Goal: Transaction & Acquisition: Register for event/course

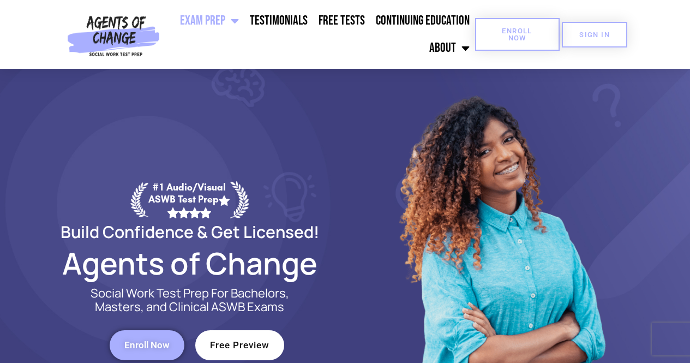
click at [536, 34] on span "Enroll Now" at bounding box center [517, 34] width 50 height 14
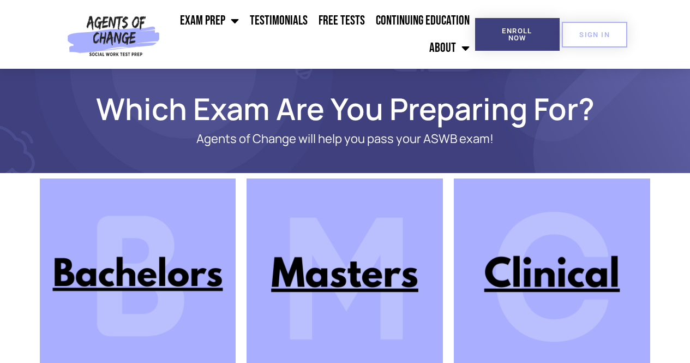
click at [561, 264] on img at bounding box center [552, 276] width 196 height 196
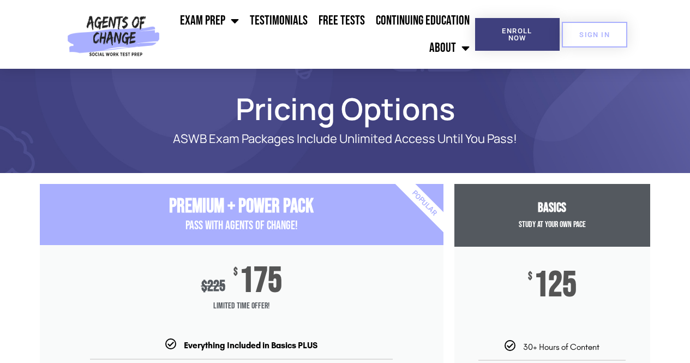
drag, startPoint x: 693, startPoint y: 53, endPoint x: 618, endPoint y: -47, distance: 125.9
